Goal: Task Accomplishment & Management: Complete application form

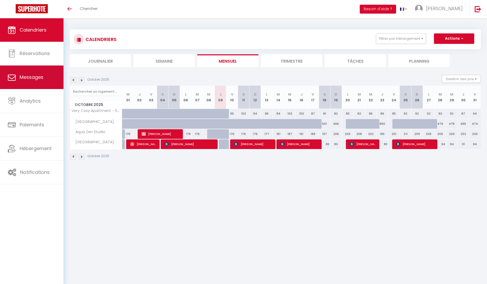
click at [25, 83] on link "Messages" at bounding box center [31, 77] width 63 height 23
select select "message"
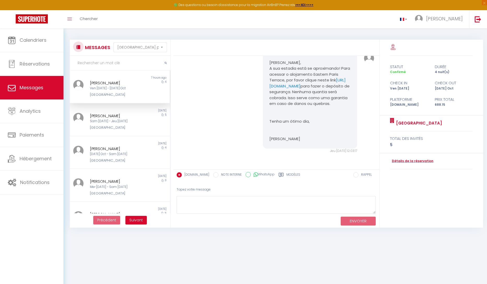
scroll to position [1527, 0]
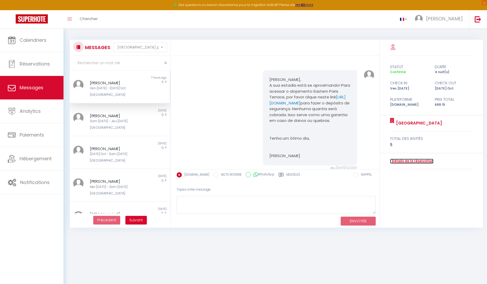
click at [419, 161] on link "Détails de la réservation" at bounding box center [411, 161] width 43 height 5
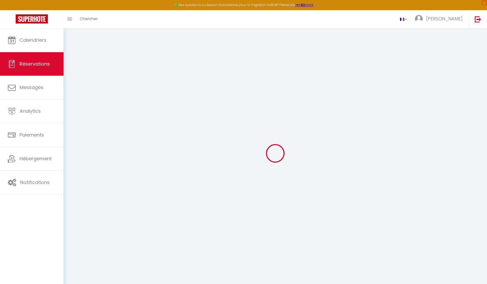
type input "[PERSON_NAME]"
type input "[EMAIL_ADDRESS][DOMAIN_NAME]"
type input "[PHONE_NUMBER]"
type input "20720350"
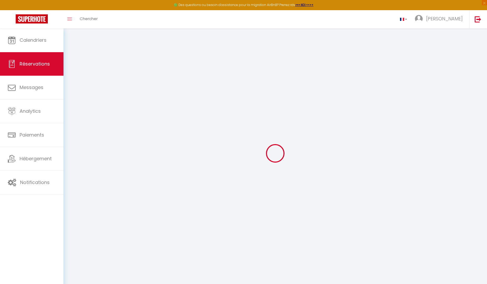
type input "R [PERSON_NAME]"
type input "[GEOGRAPHIC_DATA]"
select select "BR"
type input "143.68"
type input "9.63"
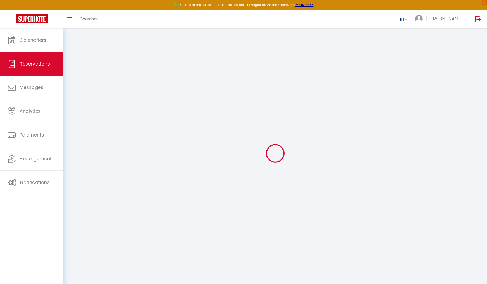
select select "61690"
select select "1"
select select
type input "4"
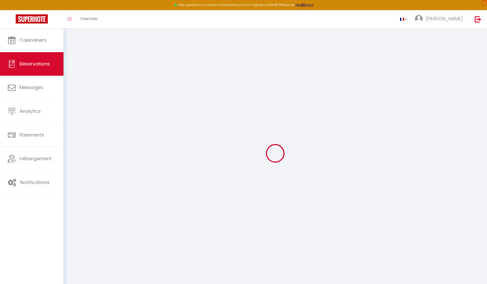
type input "1"
select select "12"
select select
type input "593.1"
checkbox input "false"
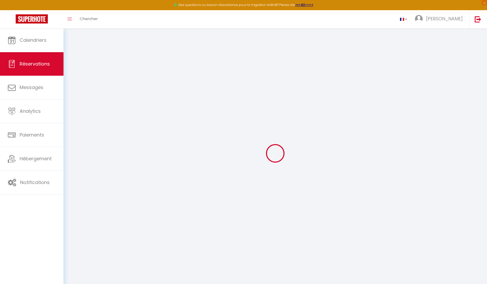
select select "2"
type input "0"
select select
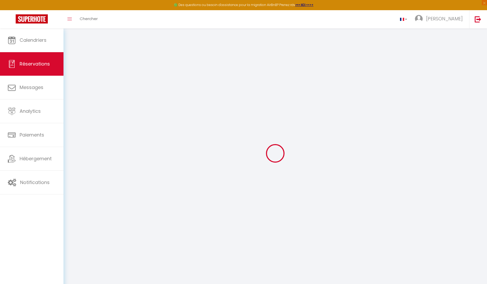
select select
select select "14"
checkbox input "false"
select select
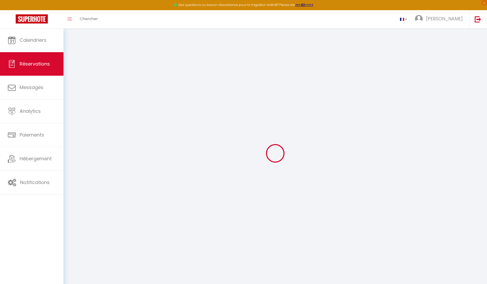
checkbox input "false"
select select
checkbox input "false"
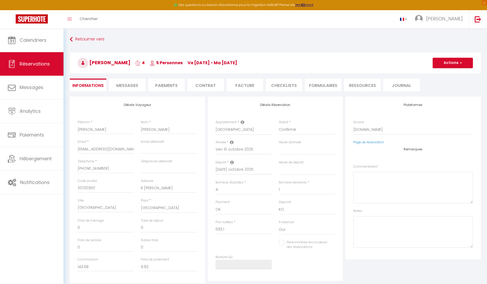
select select
checkbox input "false"
type textarea "** THIS RESERVATION HAS BEEN PRE-PAID ** BOOKING NOTE : Payment charge is EUR 9…"
type textarea "Préparation : Trocadero : 2 lits simples Bastille : lit double + 1 enfant mezza…"
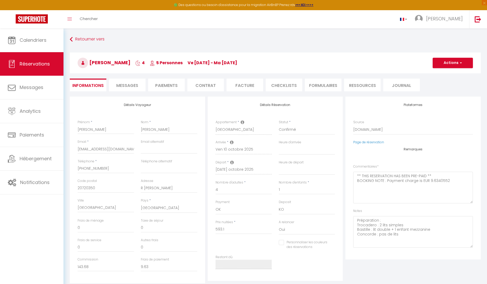
type input "60"
type input "35.05"
select select
checkbox input "false"
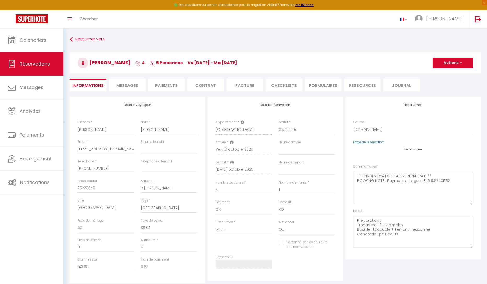
select select
click at [36, 90] on span "Messages" at bounding box center [32, 87] width 24 height 7
select select "message"
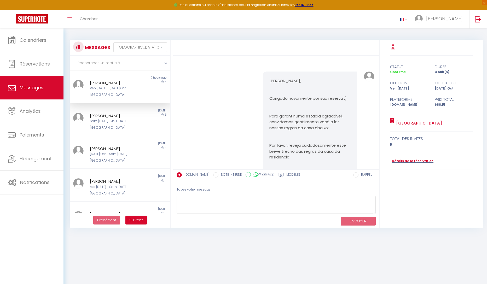
scroll to position [1579, 0]
